Goal: Transaction & Acquisition: Purchase product/service

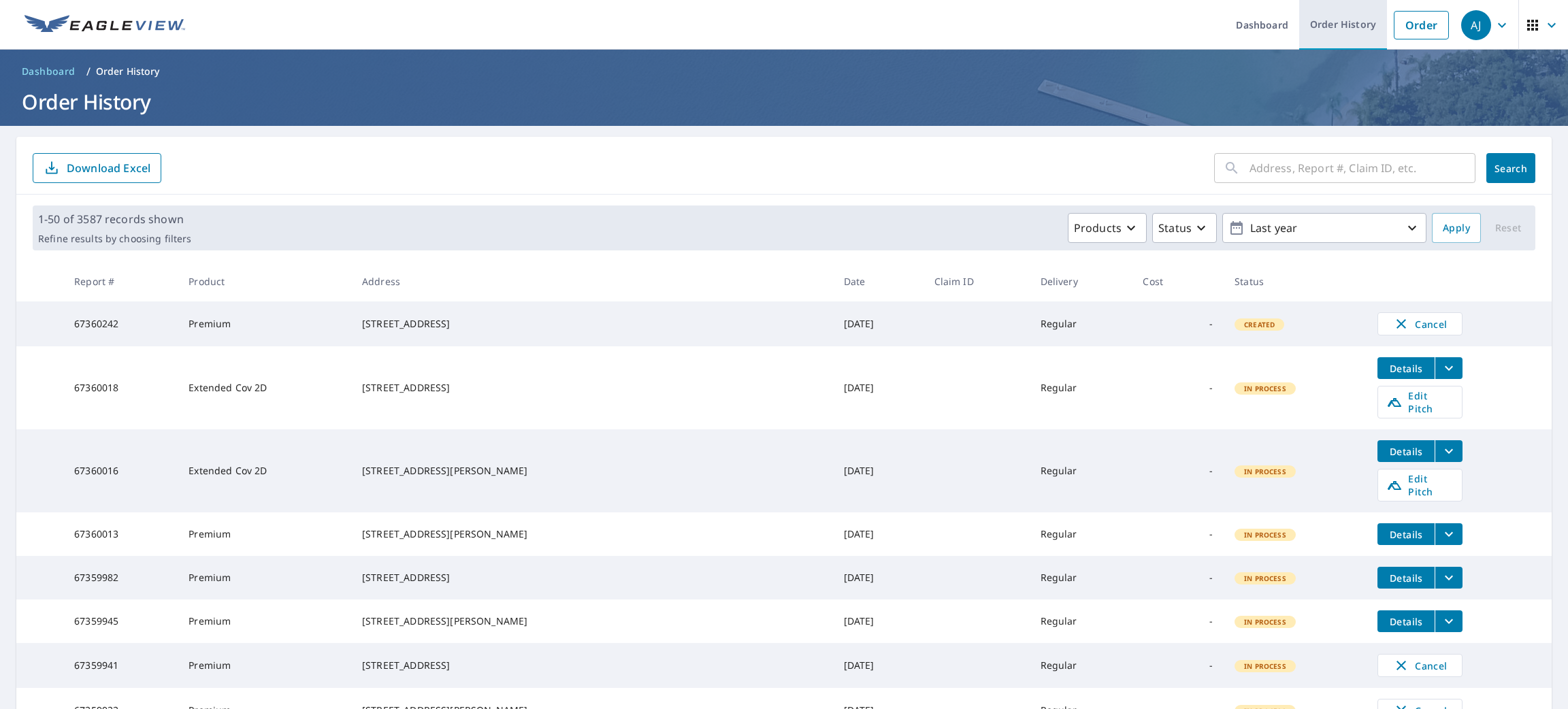
drag, startPoint x: 1419, startPoint y: 26, endPoint x: 1353, endPoint y: 28, distance: 66.0
click at [1419, 26] on link "Order" at bounding box center [1421, 25] width 55 height 28
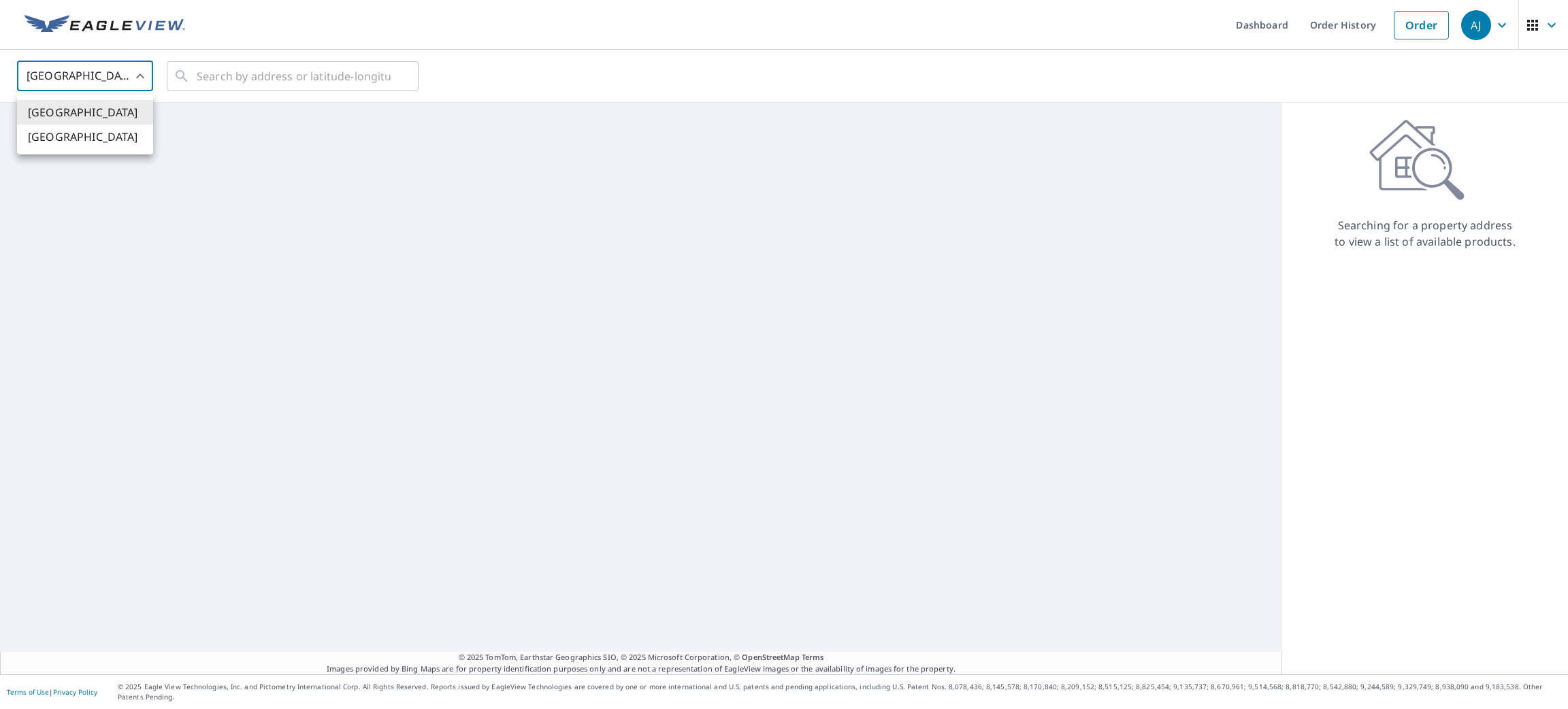
click at [71, 77] on body "[PERSON_NAME] [PERSON_NAME] Dashboard Order History Order AJ United States [GEO…" at bounding box center [784, 354] width 1568 height 709
click at [63, 139] on li "[GEOGRAPHIC_DATA]" at bounding box center [85, 136] width 136 height 24
type input "CA"
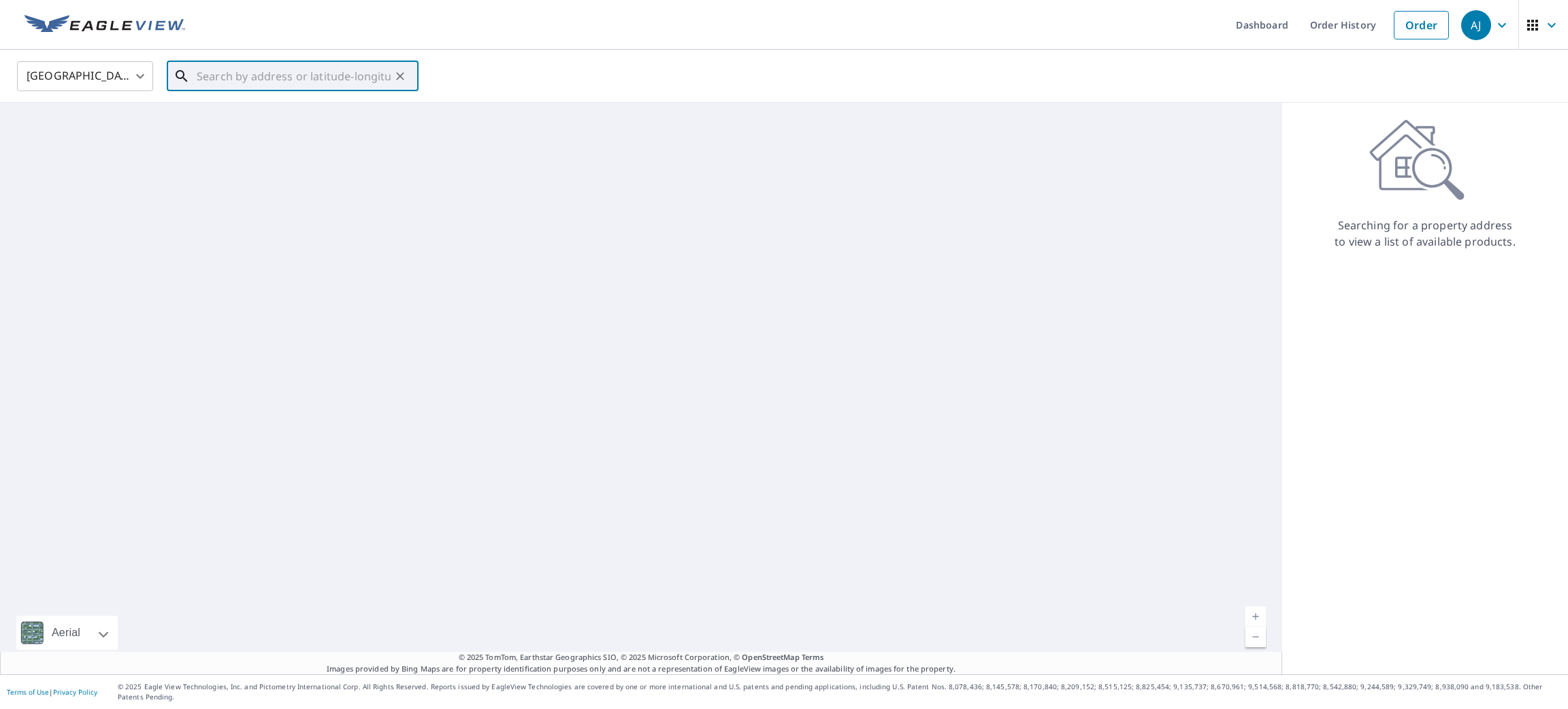
paste input "[STREET_ADDRESS]"
click at [267, 121] on span "[STREET_ADDRESS]" at bounding box center [301, 116] width 214 height 17
type input "[STREET_ADDRESS]"
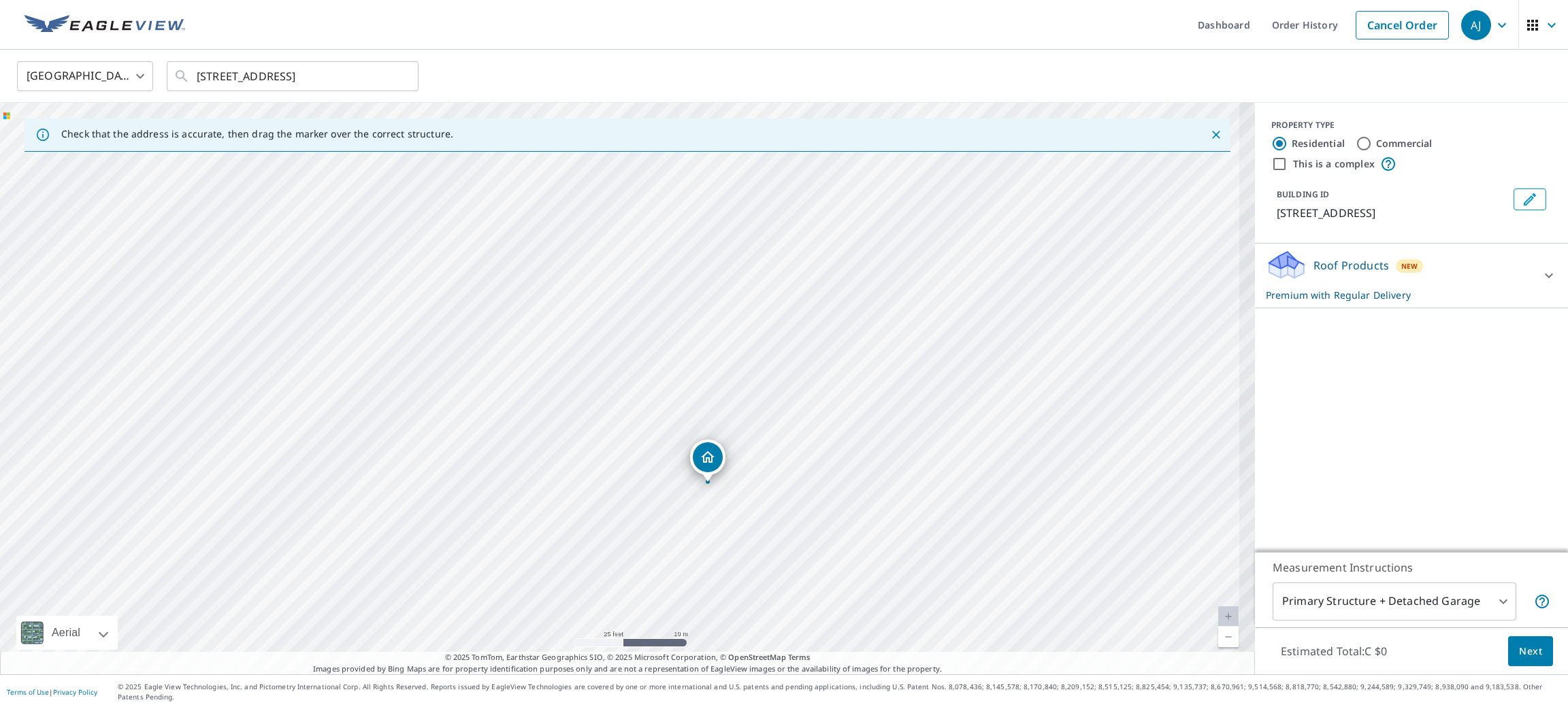
drag, startPoint x: 730, startPoint y: 514, endPoint x: 737, endPoint y: 591, distance: 77.3
click at [738, 595] on div "[STREET_ADDRESS]" at bounding box center [627, 388] width 1255 height 572
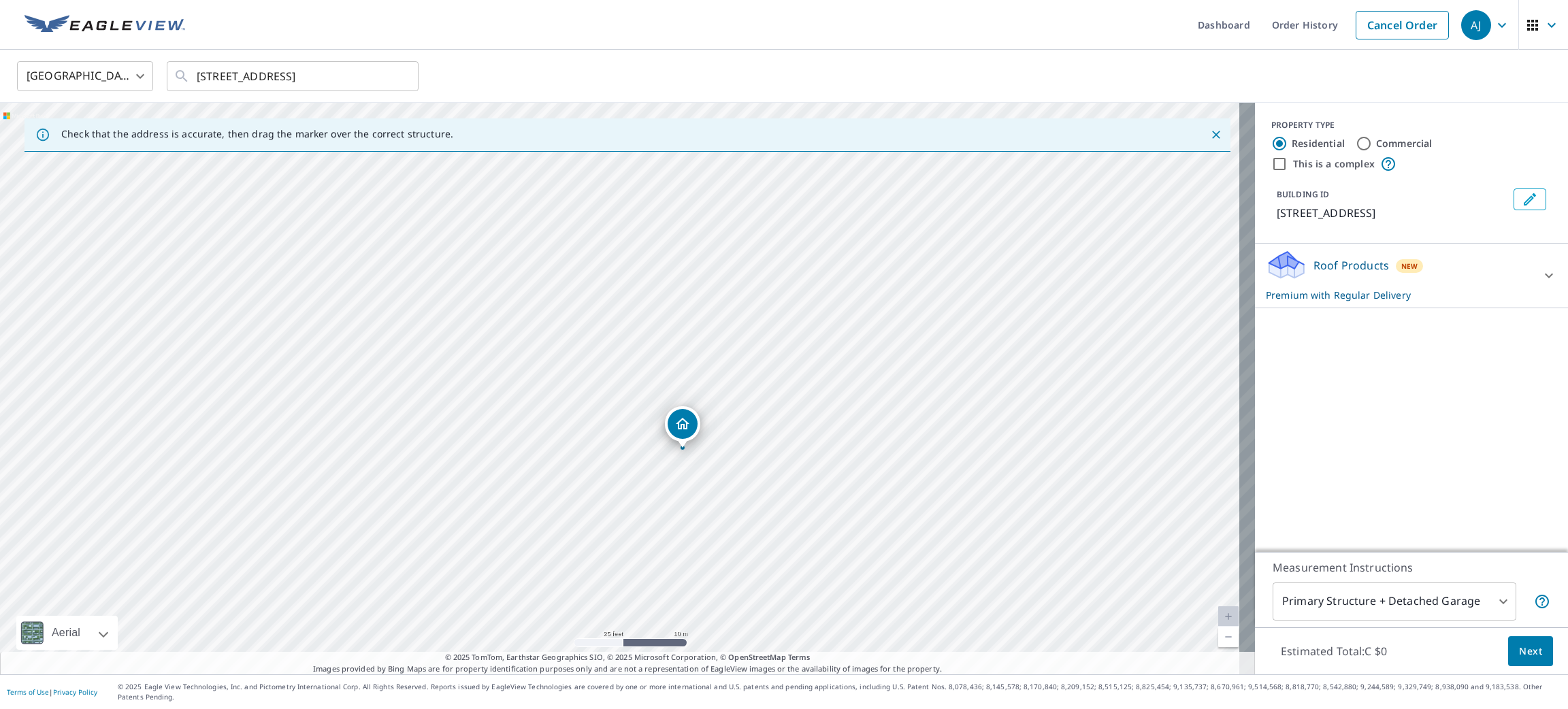
drag, startPoint x: 689, startPoint y: 447, endPoint x: 675, endPoint y: 419, distance: 31.3
click at [1519, 660] on span "Next" at bounding box center [1531, 651] width 23 height 17
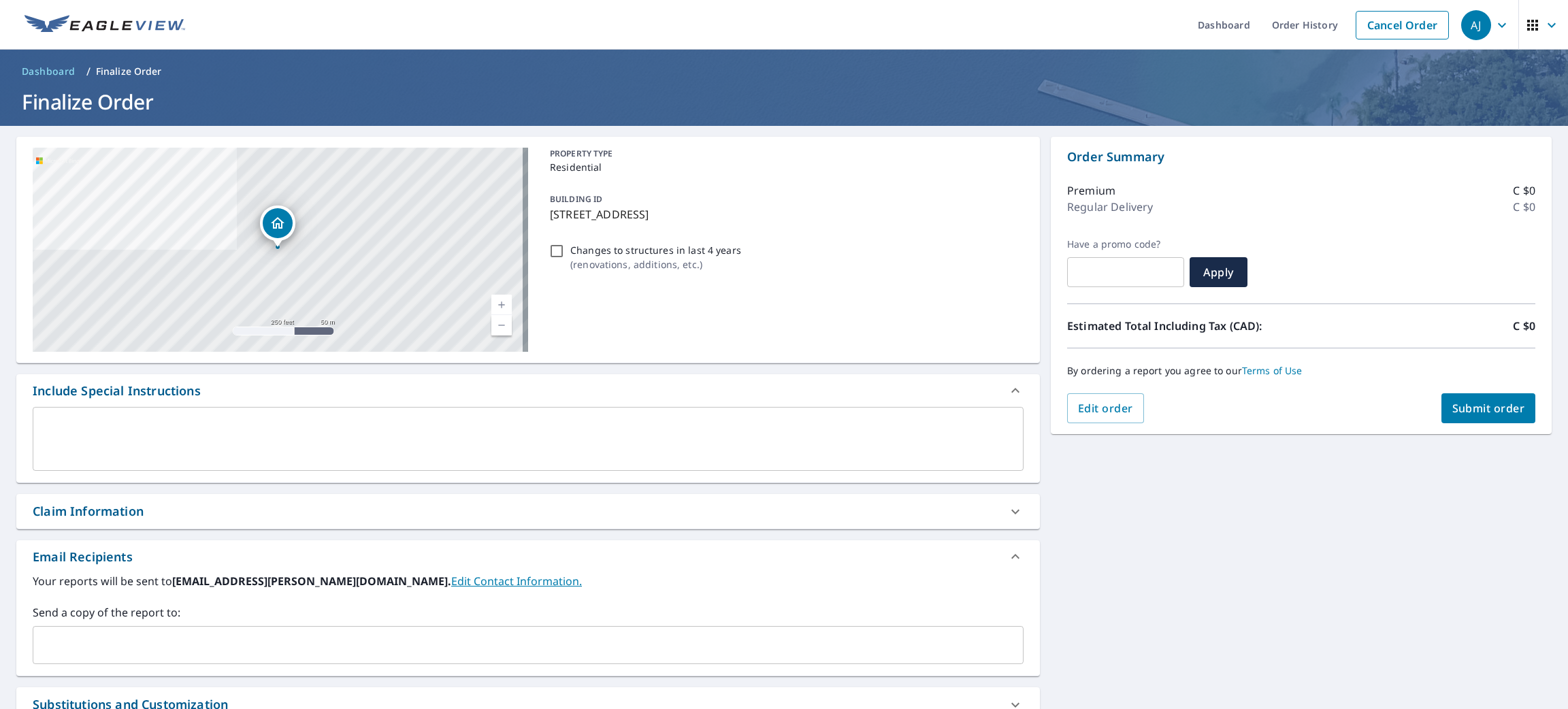
click at [1456, 413] on span "Submit order" at bounding box center [1489, 409] width 73 height 15
checkbox input "true"
